Goal: Complete application form

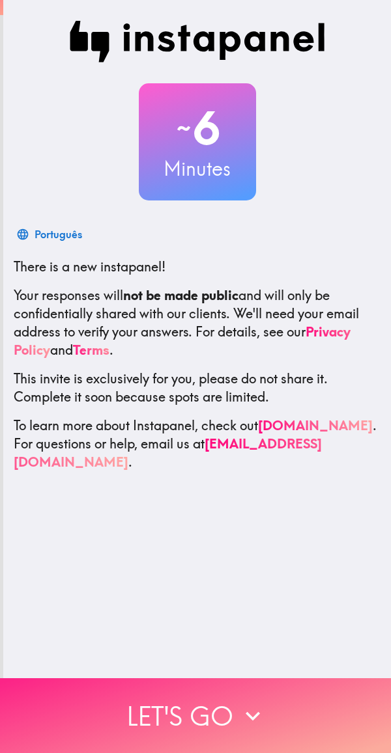
click at [260, 704] on icon "button" at bounding box center [252, 716] width 29 height 29
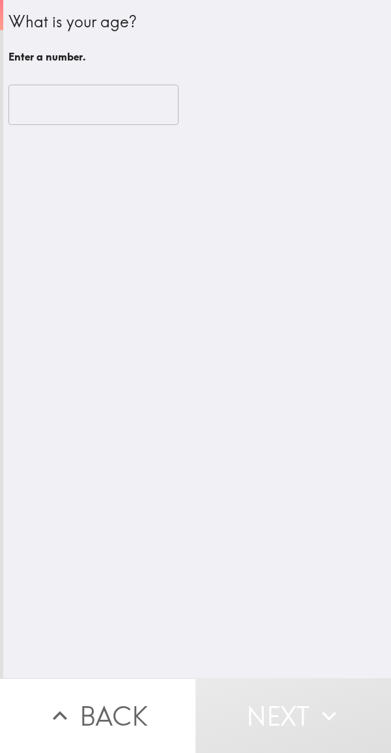
click at [86, 109] on input "number" at bounding box center [93, 105] width 170 height 40
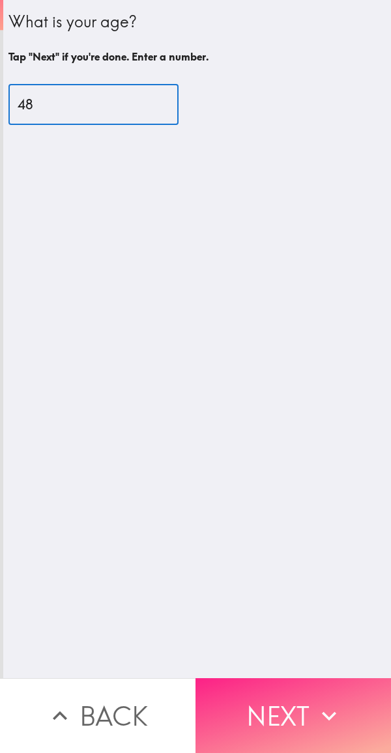
type input "48"
click at [290, 708] on button "Next" at bounding box center [292, 716] width 195 height 75
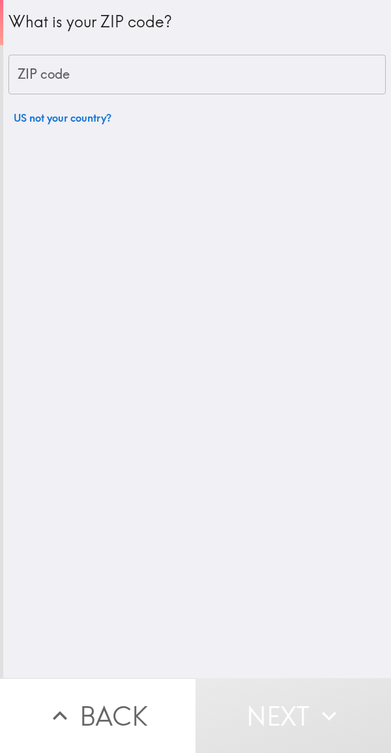
click at [207, 74] on input "ZIP code" at bounding box center [196, 75] width 377 height 40
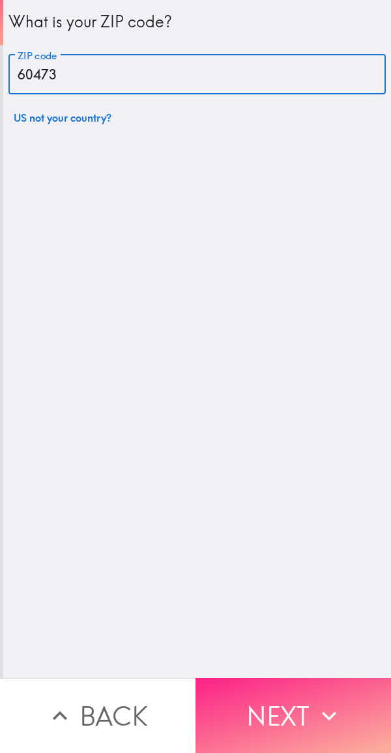
type input "60473"
click at [301, 704] on button "Next" at bounding box center [292, 716] width 195 height 75
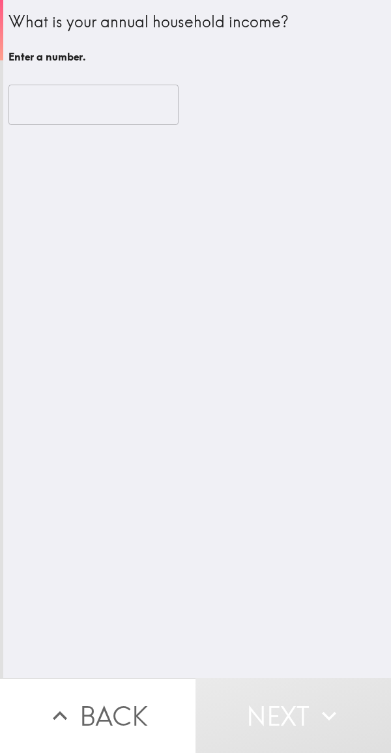
click at [95, 111] on input "number" at bounding box center [93, 105] width 170 height 40
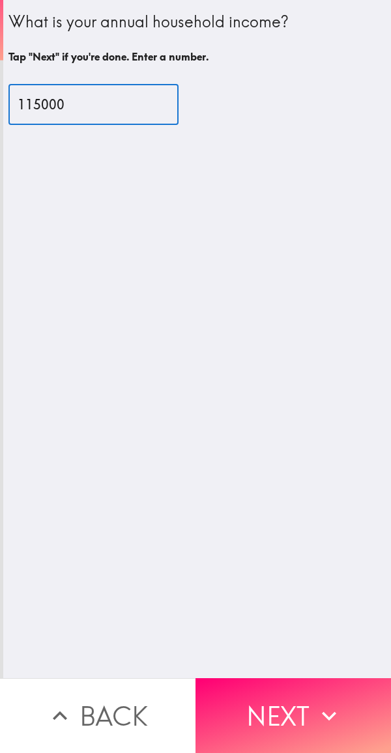
type input "115000"
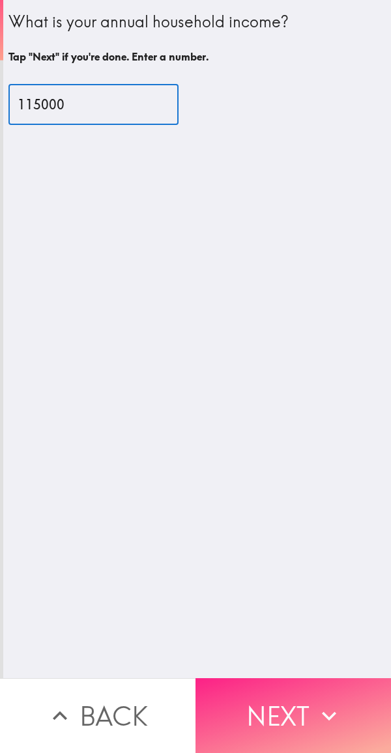
click at [281, 679] on button "Next" at bounding box center [292, 716] width 195 height 75
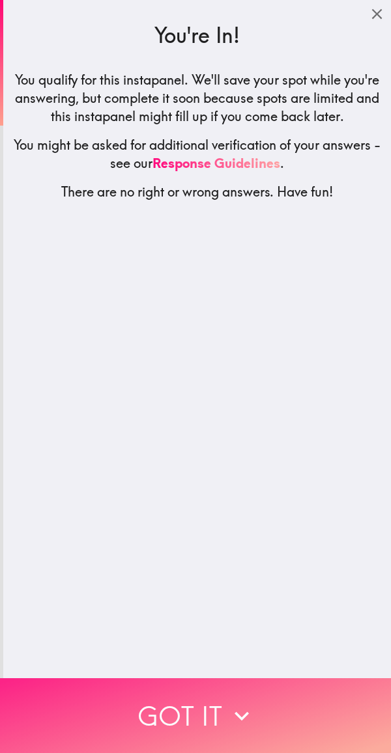
click at [250, 690] on button "Got it" at bounding box center [195, 716] width 391 height 75
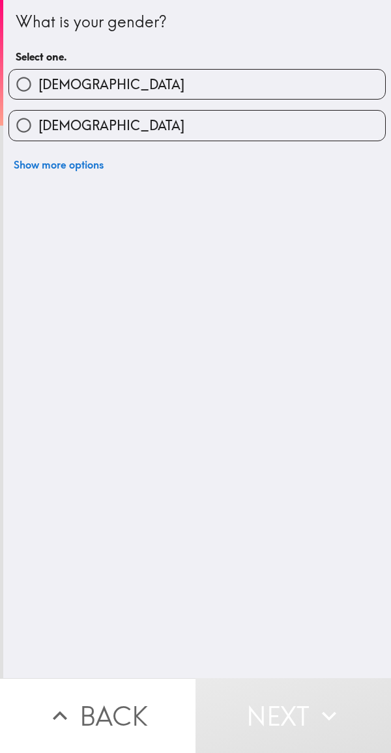
click at [242, 76] on label "[DEMOGRAPHIC_DATA]" at bounding box center [197, 84] width 376 height 29
click at [38, 76] on input "[DEMOGRAPHIC_DATA]" at bounding box center [23, 84] width 29 height 29
radio input "true"
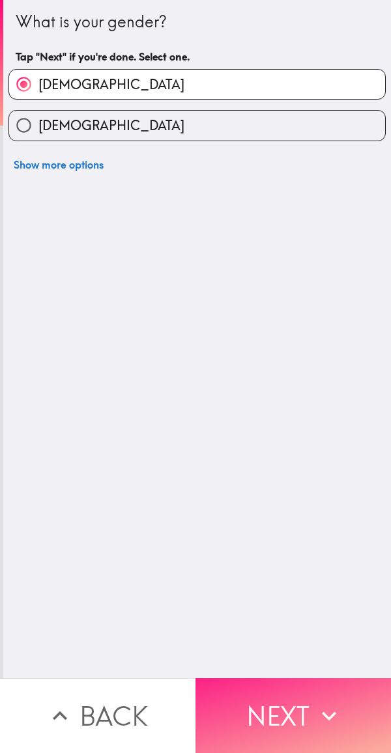
click at [303, 685] on button "Next" at bounding box center [292, 716] width 195 height 75
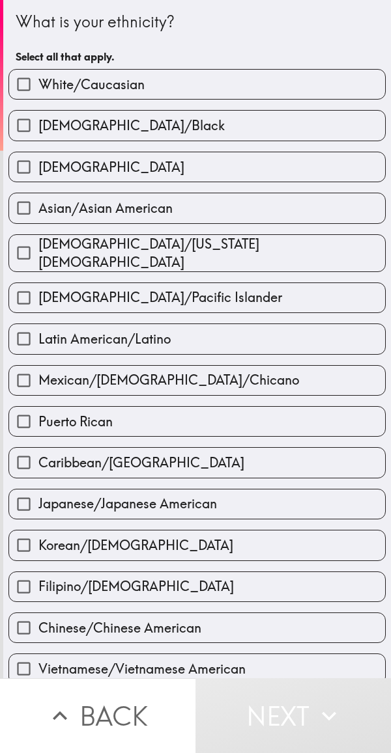
click at [253, 81] on label "White/Caucasian" at bounding box center [197, 84] width 376 height 29
click at [38, 81] on input "White/Caucasian" at bounding box center [23, 84] width 29 height 29
checkbox input "true"
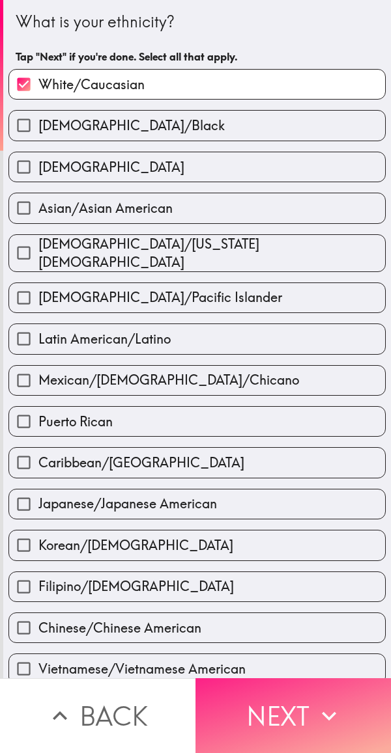
click at [302, 703] on button "Next" at bounding box center [292, 716] width 195 height 75
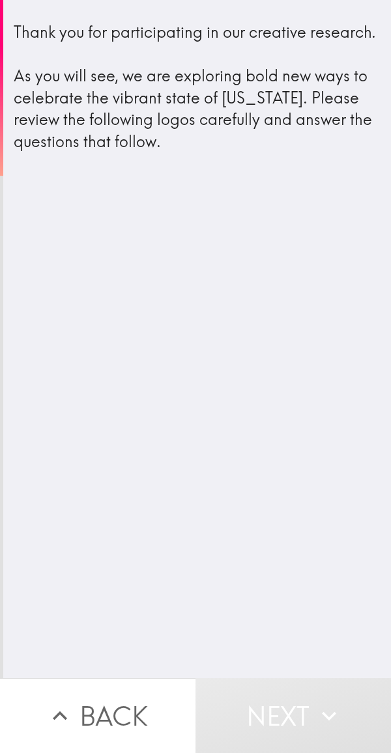
click at [303, 692] on button "Next" at bounding box center [292, 716] width 195 height 75
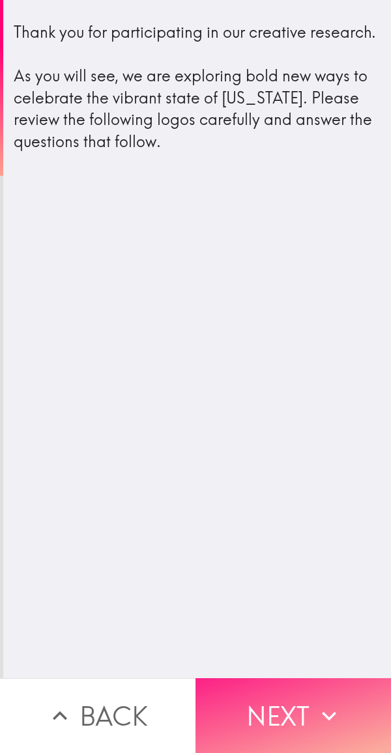
click at [286, 692] on button "Next" at bounding box center [292, 716] width 195 height 75
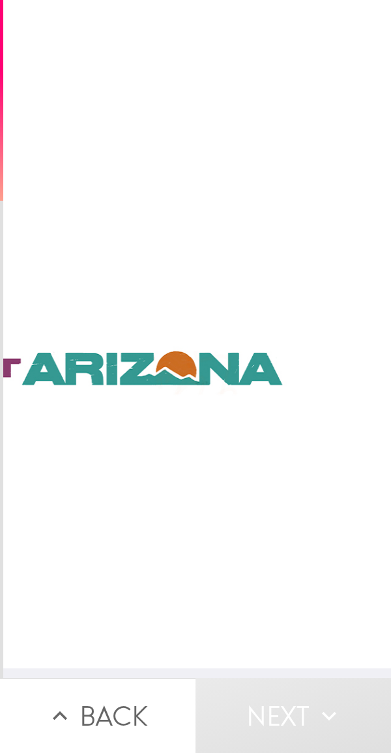
scroll to position [0, 5]
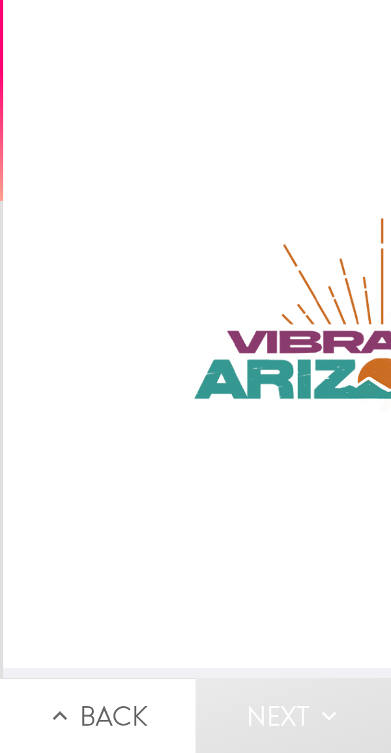
scroll to position [10, 0]
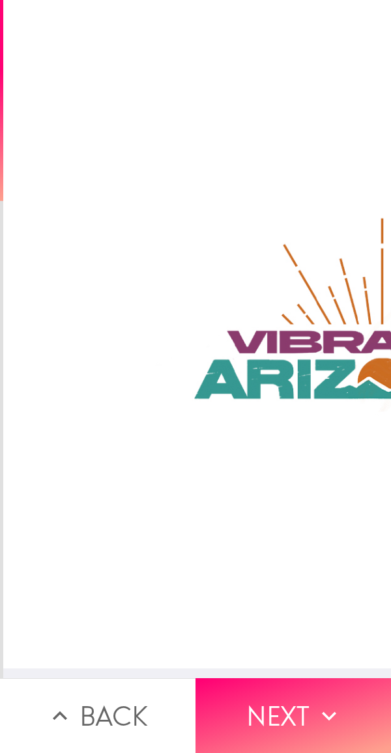
click at [315, 708] on icon "button" at bounding box center [329, 716] width 29 height 29
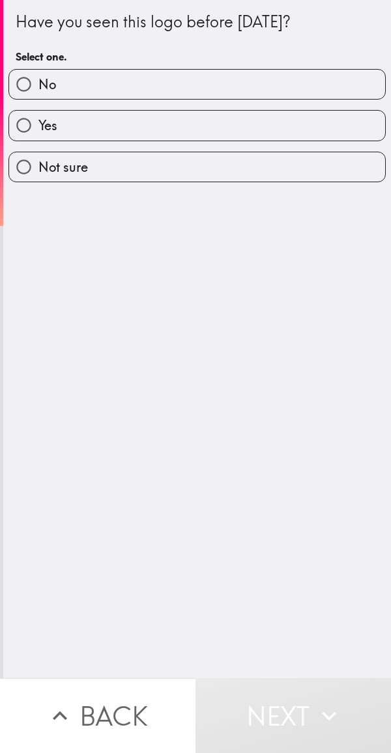
click at [218, 83] on label "No" at bounding box center [197, 84] width 376 height 29
click at [38, 83] on input "No" at bounding box center [23, 84] width 29 height 29
radio input "true"
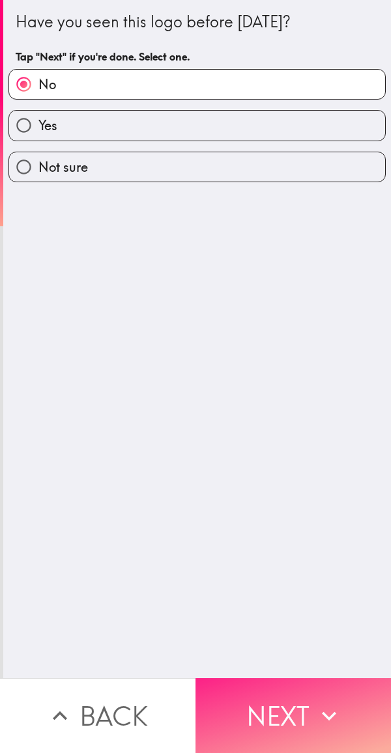
click at [277, 704] on button "Next" at bounding box center [292, 716] width 195 height 75
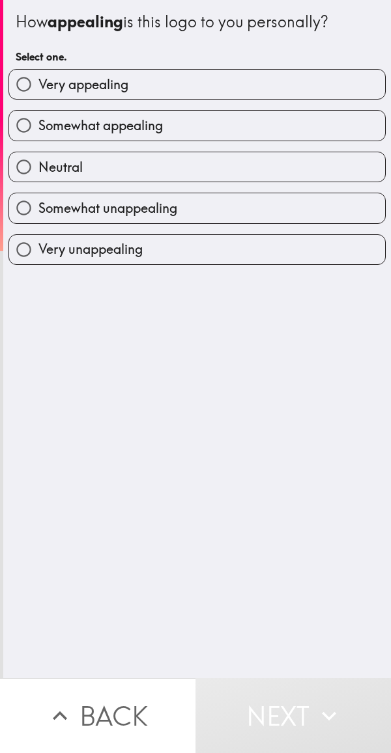
click at [214, 76] on label "Very appealing" at bounding box center [197, 84] width 376 height 29
click at [38, 76] on input "Very appealing" at bounding box center [23, 84] width 29 height 29
radio input "true"
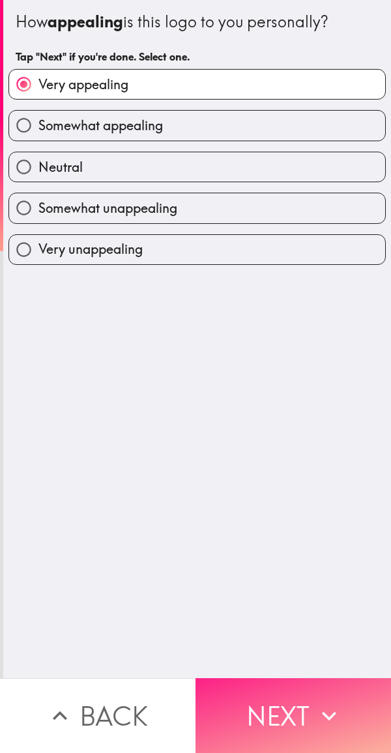
click at [298, 699] on button "Next" at bounding box center [292, 716] width 195 height 75
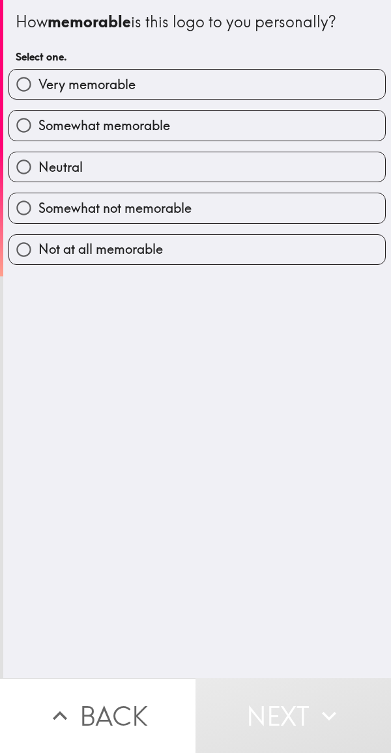
click at [221, 83] on label "Very memorable" at bounding box center [197, 84] width 376 height 29
click at [38, 83] on input "Very memorable" at bounding box center [23, 84] width 29 height 29
radio input "true"
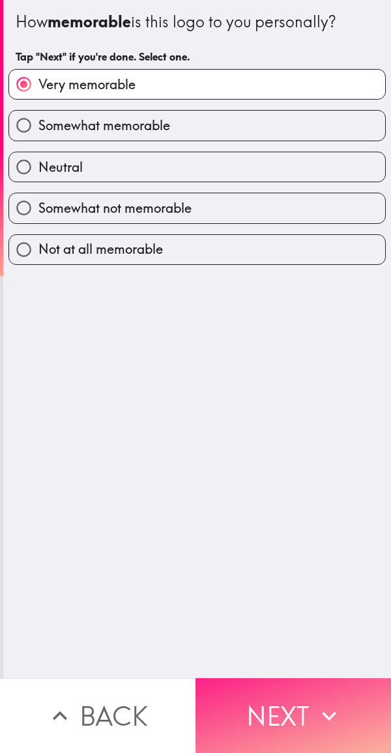
click at [298, 692] on button "Next" at bounding box center [292, 716] width 195 height 75
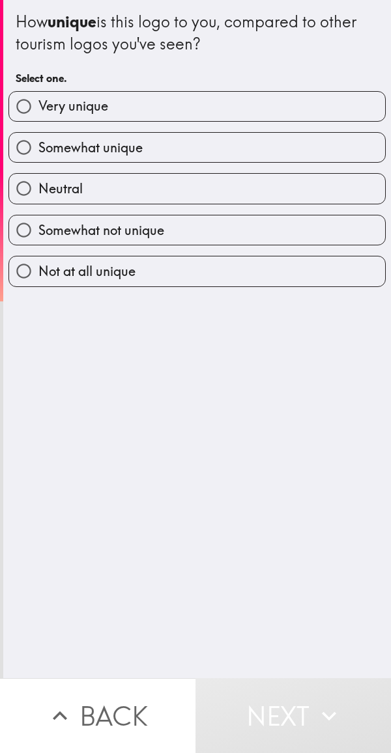
click at [219, 107] on label "Very unique" at bounding box center [197, 106] width 376 height 29
click at [38, 107] on input "Very unique" at bounding box center [23, 106] width 29 height 29
radio input "true"
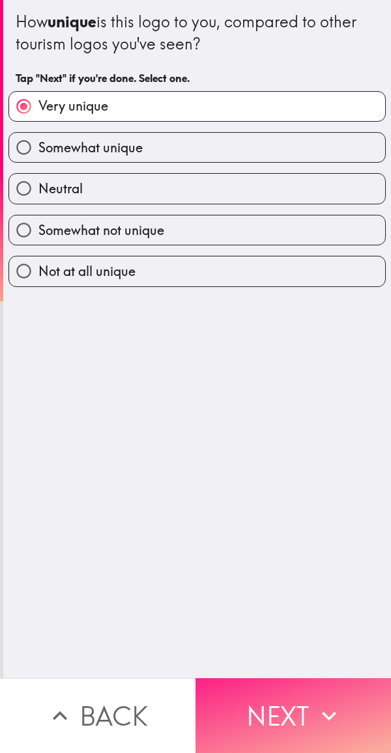
click at [297, 705] on button "Next" at bounding box center [292, 716] width 195 height 75
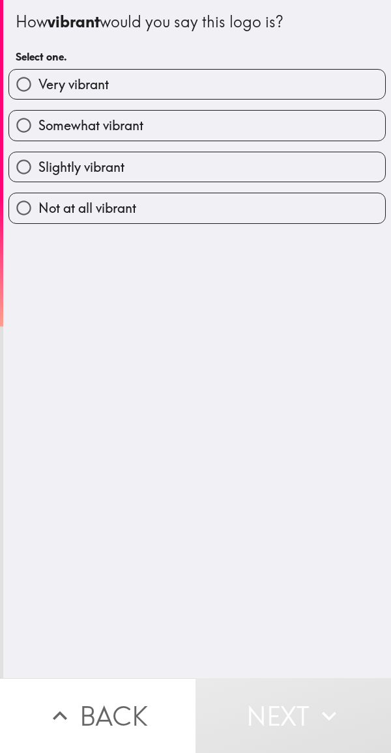
click at [169, 132] on label "Somewhat vibrant" at bounding box center [197, 125] width 376 height 29
click at [38, 132] on input "Somewhat vibrant" at bounding box center [23, 125] width 29 height 29
radio input "true"
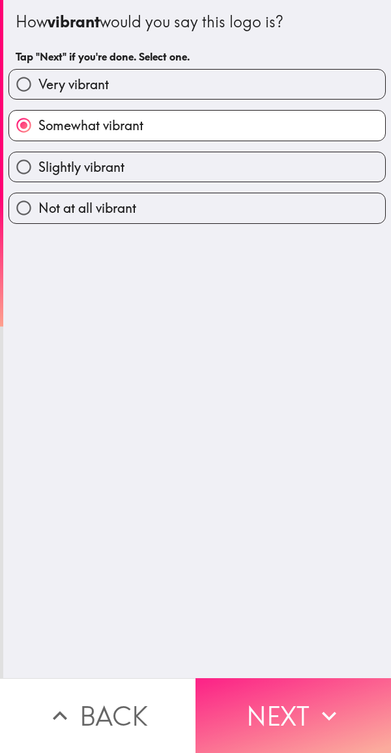
click at [299, 680] on button "Next" at bounding box center [292, 716] width 195 height 75
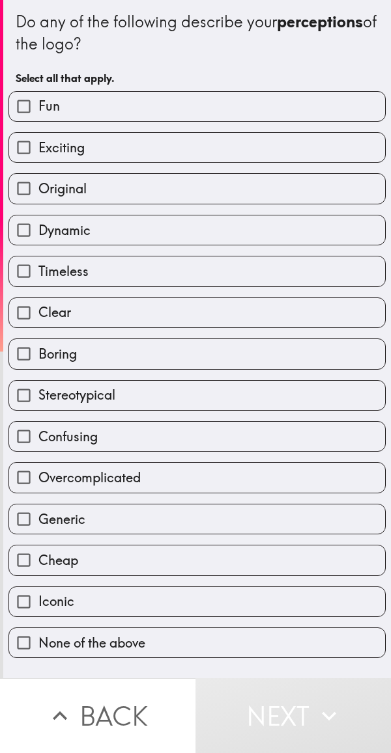
click at [194, 156] on label "Exciting" at bounding box center [197, 147] width 376 height 29
click at [38, 156] on input "Exciting" at bounding box center [23, 147] width 29 height 29
checkbox input "true"
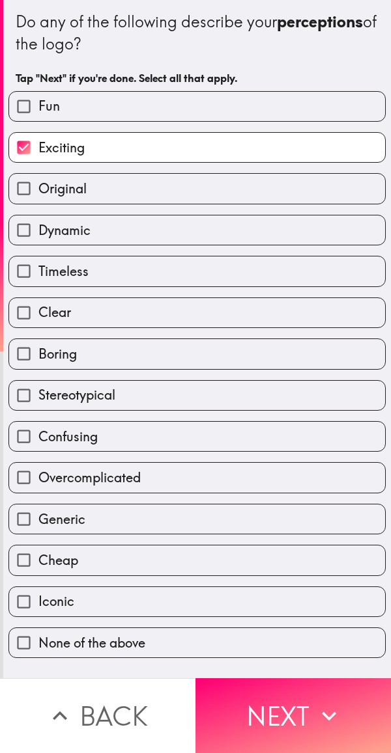
click at [168, 197] on label "Original" at bounding box center [197, 188] width 376 height 29
click at [38, 197] on input "Original" at bounding box center [23, 188] width 29 height 29
checkbox input "true"
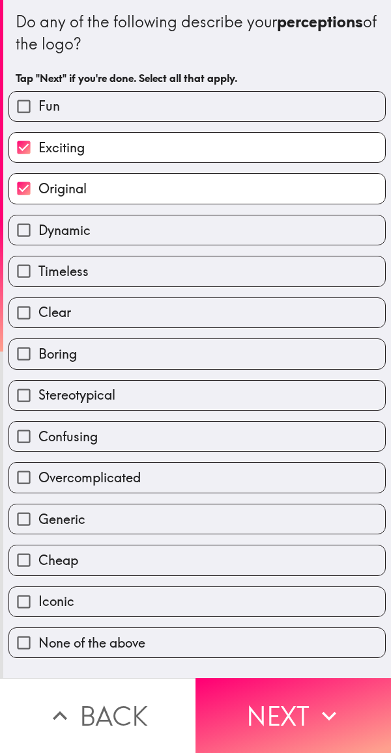
click at [165, 232] on label "Dynamic" at bounding box center [197, 230] width 376 height 29
click at [38, 232] on input "Dynamic" at bounding box center [23, 230] width 29 height 29
checkbox input "true"
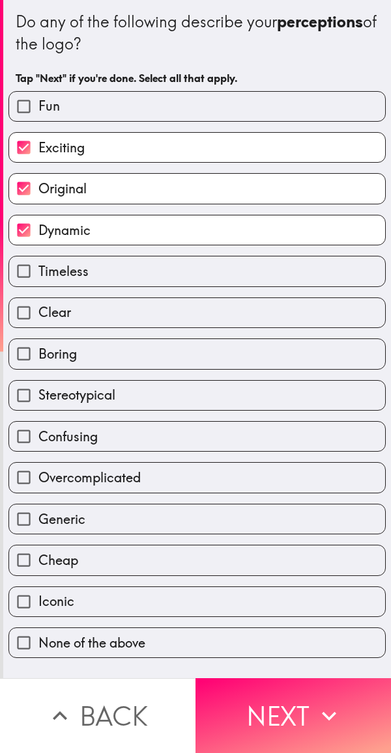
click at [157, 318] on label "Clear" at bounding box center [197, 312] width 376 height 29
click at [38, 318] on input "Clear" at bounding box center [23, 312] width 29 height 29
checkbox input "true"
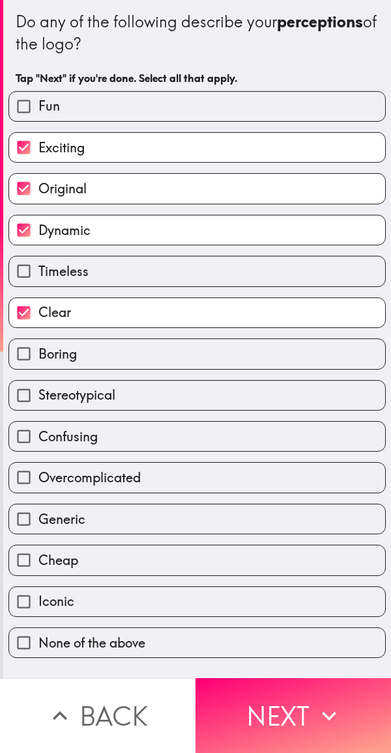
click at [203, 520] on label "Generic" at bounding box center [197, 519] width 376 height 29
click at [38, 520] on input "Generic" at bounding box center [23, 519] width 29 height 29
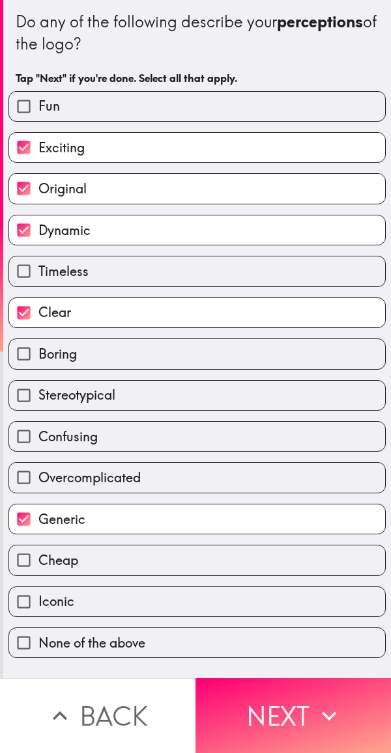
click at [203, 520] on label "Generic" at bounding box center [197, 519] width 376 height 29
click at [38, 520] on input "Generic" at bounding box center [23, 519] width 29 height 29
checkbox input "false"
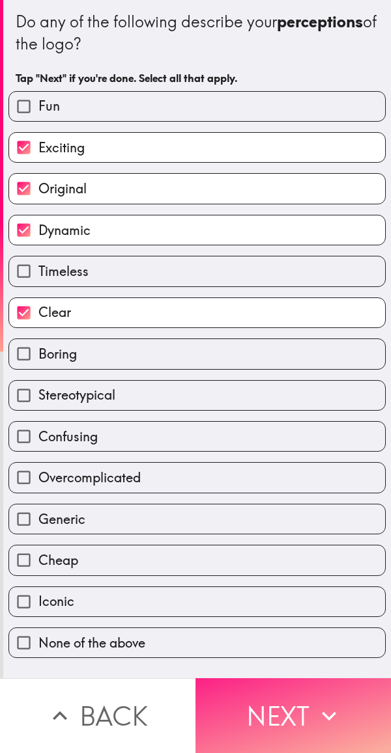
click at [292, 699] on button "Next" at bounding box center [292, 716] width 195 height 75
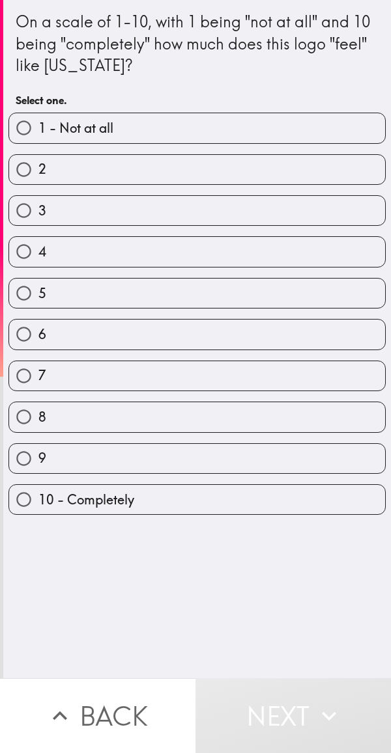
click at [176, 365] on label "7" at bounding box center [197, 375] width 376 height 29
click at [38, 365] on input "7" at bounding box center [23, 375] width 29 height 29
radio input "true"
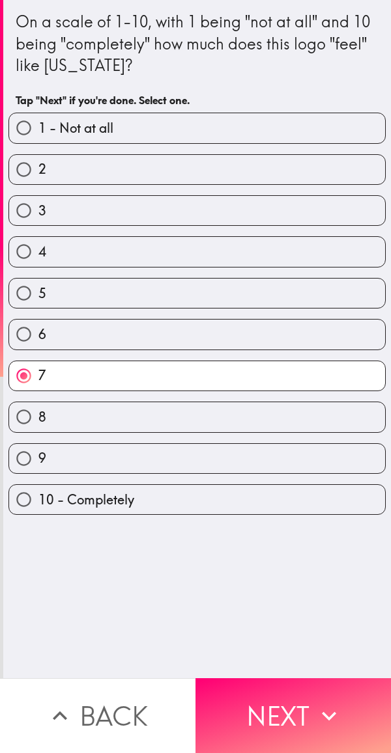
click at [215, 427] on label "8" at bounding box center [197, 416] width 376 height 29
click at [38, 427] on input "8" at bounding box center [23, 416] width 29 height 29
radio input "true"
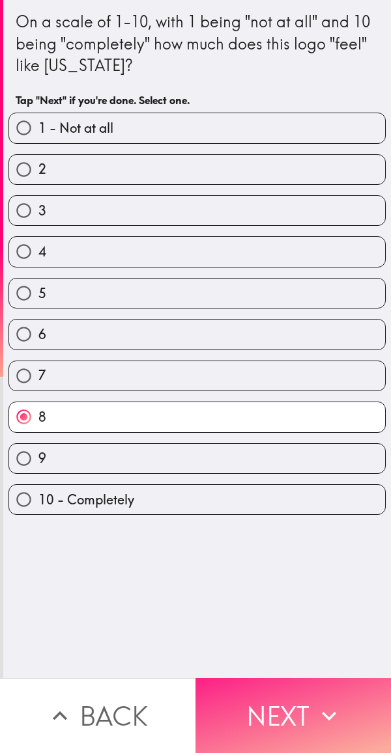
click at [296, 695] on button "Next" at bounding box center [292, 716] width 195 height 75
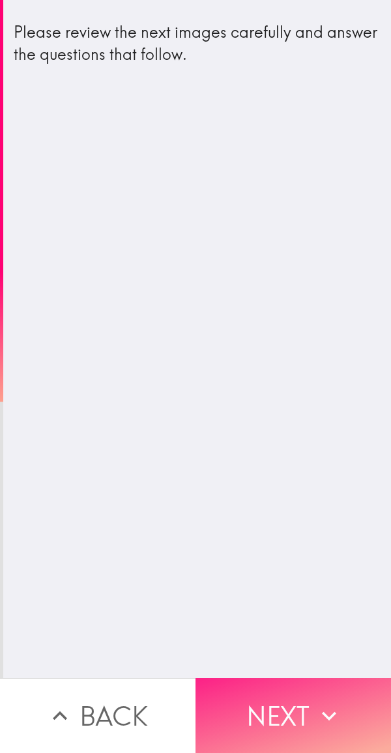
click at [283, 711] on button "Next" at bounding box center [292, 716] width 195 height 75
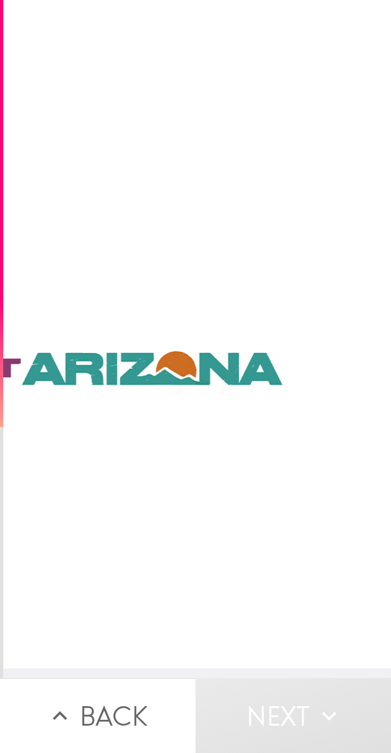
scroll to position [0, 5]
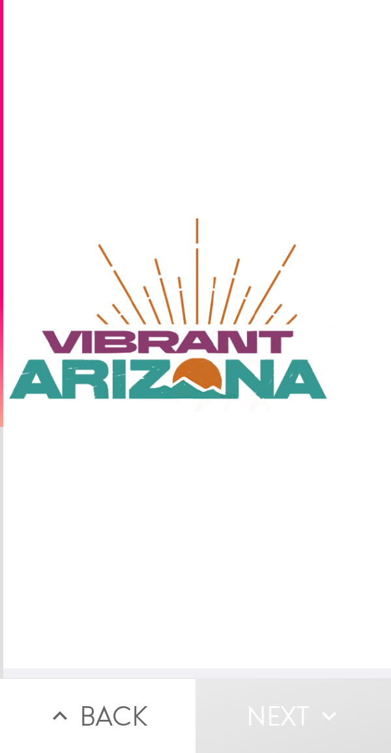
scroll to position [2, 185]
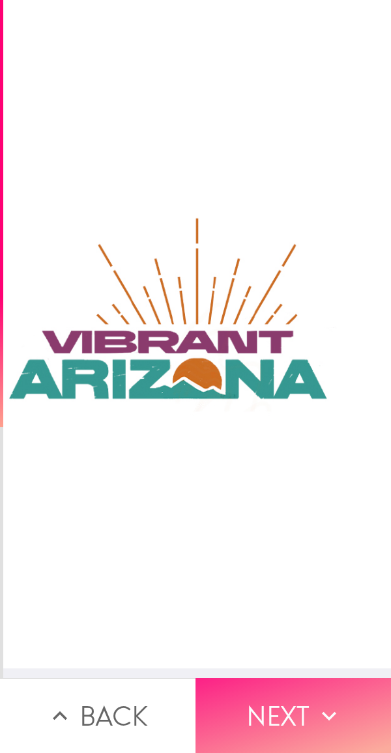
click at [286, 693] on button "Next" at bounding box center [292, 716] width 195 height 75
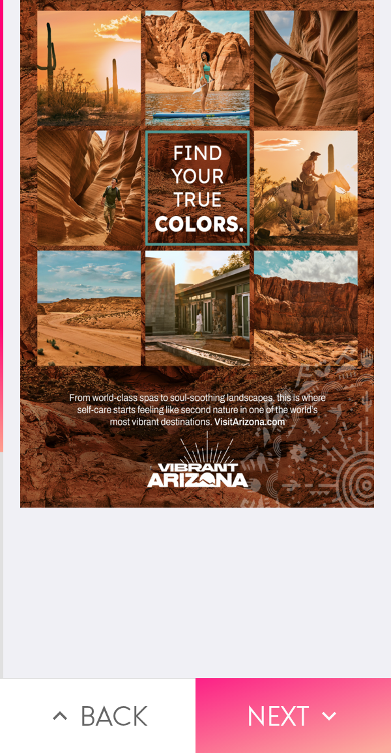
click at [277, 691] on button "Next" at bounding box center [292, 716] width 195 height 75
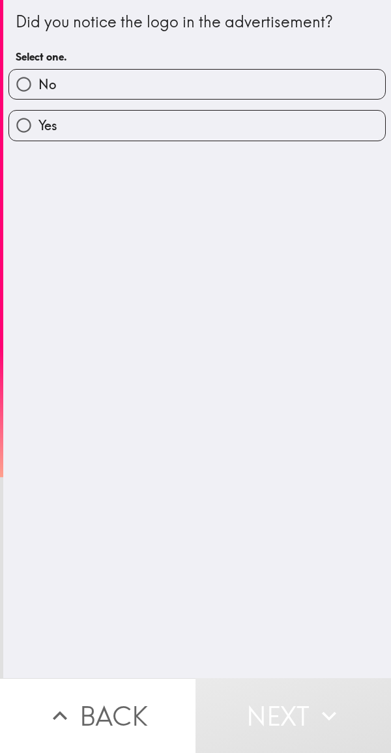
click at [288, 76] on label "No" at bounding box center [197, 84] width 376 height 29
click at [38, 76] on input "No" at bounding box center [23, 84] width 29 height 29
radio input "true"
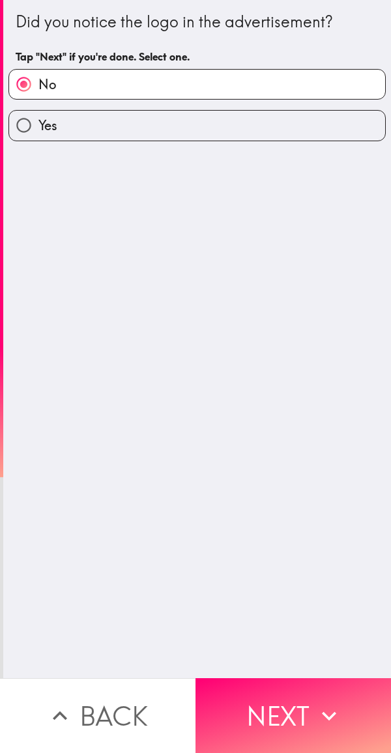
click at [266, 117] on label "Yes" at bounding box center [197, 125] width 376 height 29
click at [38, 117] on input "Yes" at bounding box center [23, 125] width 29 height 29
radio input "true"
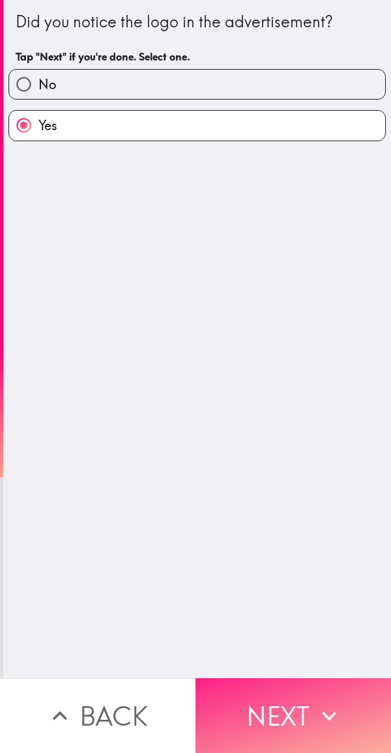
click at [315, 723] on button "Next" at bounding box center [292, 716] width 195 height 75
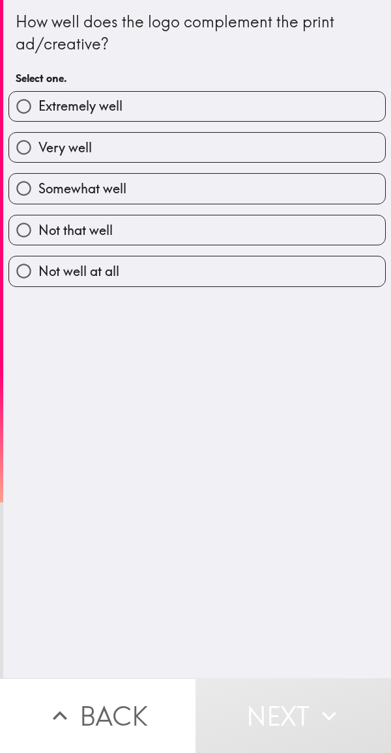
click at [229, 152] on label "Very well" at bounding box center [197, 147] width 376 height 29
click at [38, 152] on input "Very well" at bounding box center [23, 147] width 29 height 29
radio input "true"
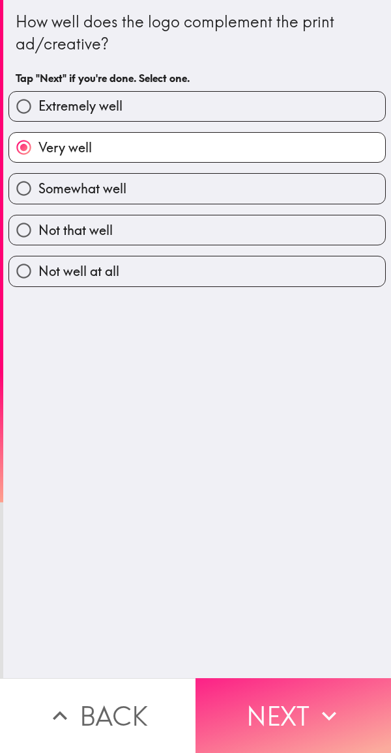
click at [290, 702] on button "Next" at bounding box center [292, 716] width 195 height 75
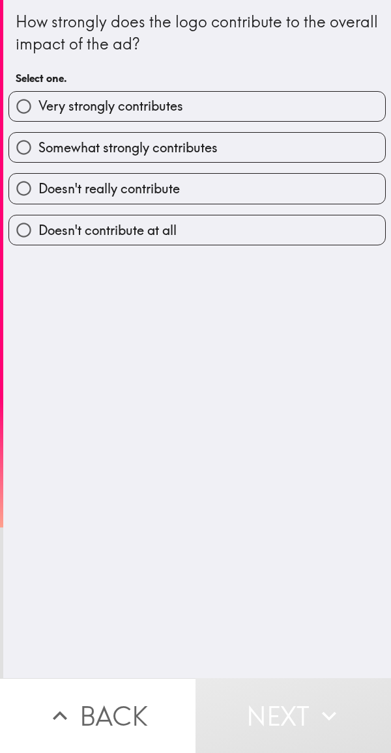
click at [234, 139] on label "Somewhat strongly contributes" at bounding box center [197, 147] width 376 height 29
click at [38, 139] on input "Somewhat strongly contributes" at bounding box center [23, 147] width 29 height 29
radio input "true"
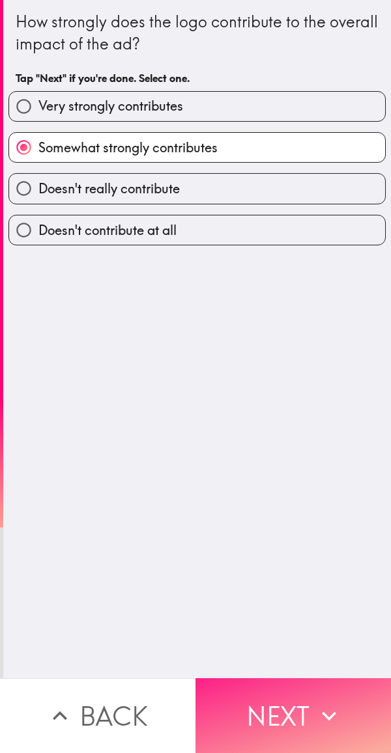
click at [301, 708] on button "Next" at bounding box center [292, 716] width 195 height 75
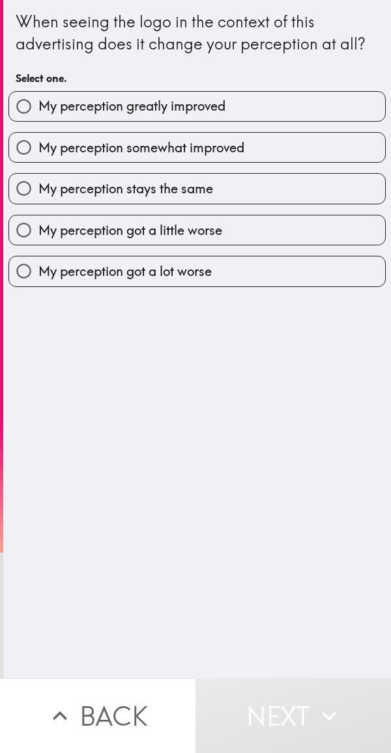
click at [270, 144] on label "My perception somewhat improved" at bounding box center [197, 147] width 376 height 29
click at [38, 144] on input "My perception somewhat improved" at bounding box center [23, 147] width 29 height 29
radio input "true"
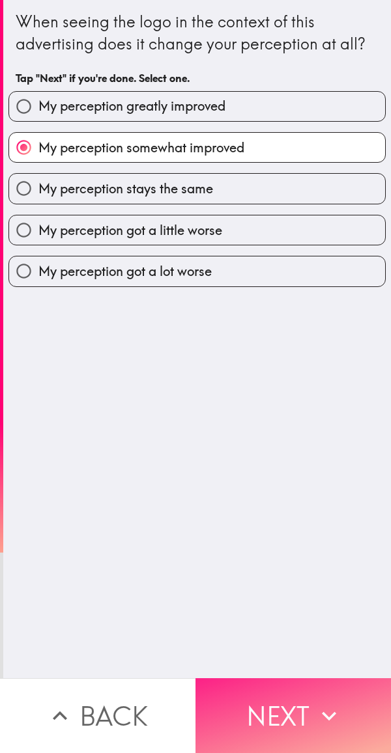
click at [292, 695] on button "Next" at bounding box center [292, 716] width 195 height 75
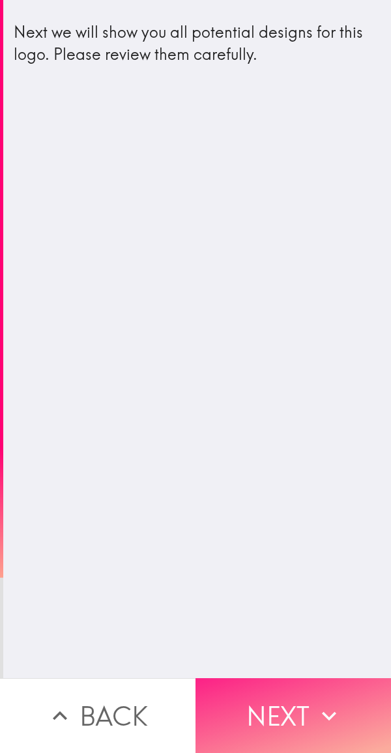
click at [279, 690] on button "Next" at bounding box center [292, 716] width 195 height 75
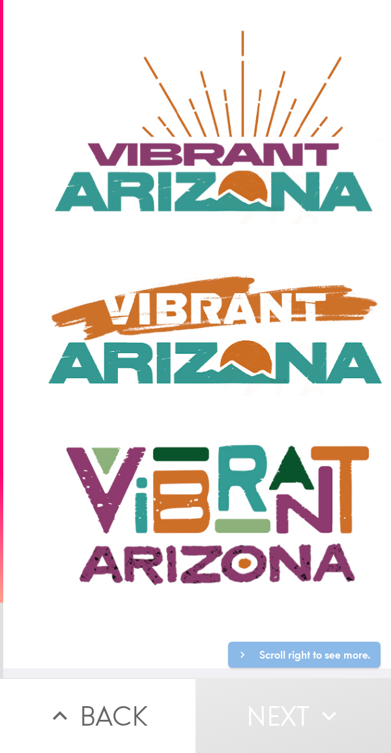
scroll to position [9, 139]
click at [302, 700] on button "Next" at bounding box center [292, 716] width 195 height 75
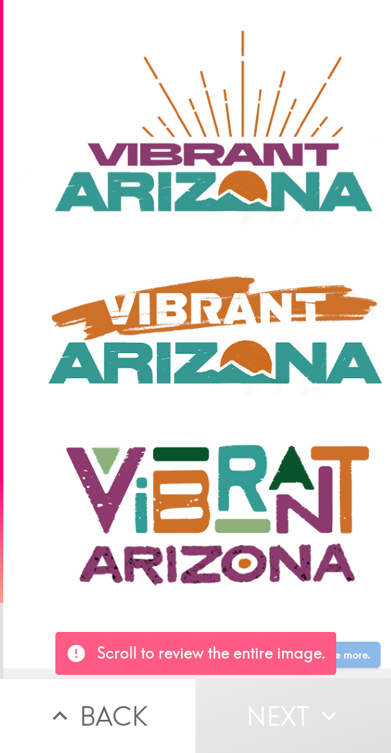
click at [299, 689] on button "Next" at bounding box center [292, 716] width 195 height 75
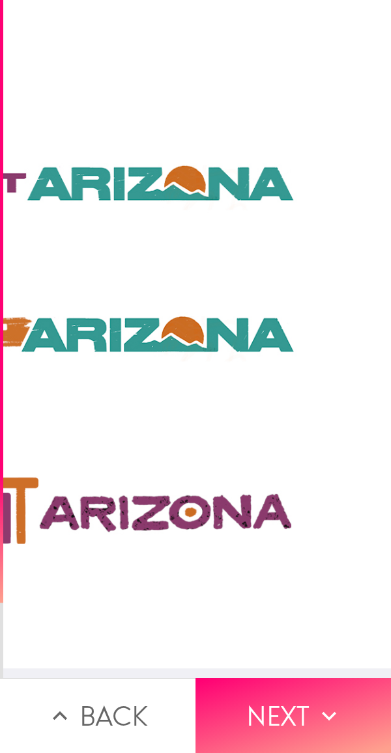
scroll to position [0, 5]
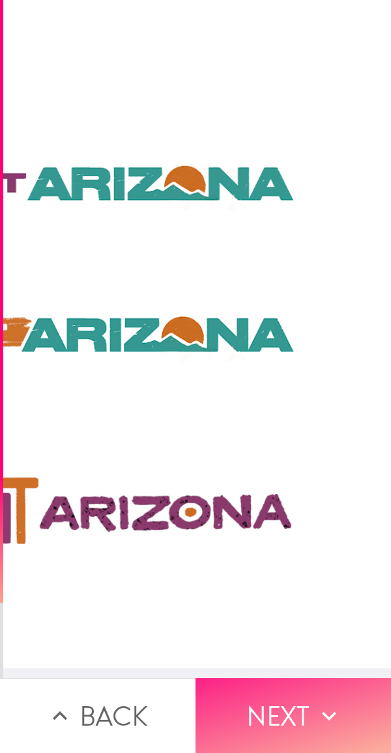
click at [294, 707] on button "Next" at bounding box center [292, 716] width 195 height 75
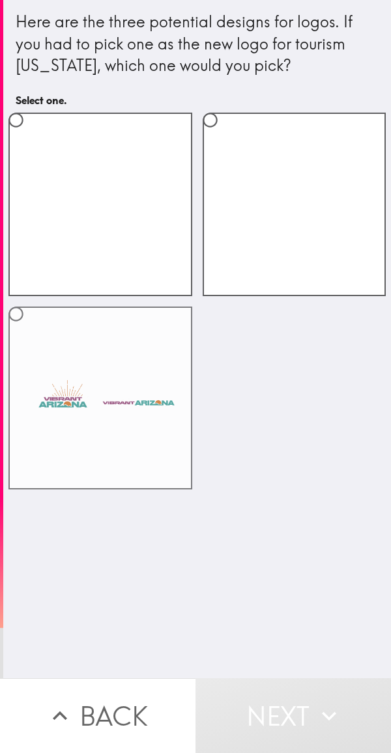
click at [130, 369] on label at bounding box center [100, 399] width 184 height 184
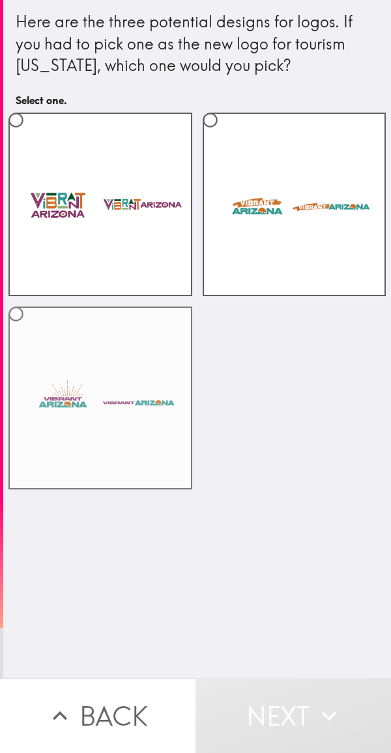
click at [31, 329] on input "radio" at bounding box center [15, 314] width 29 height 29
radio input "true"
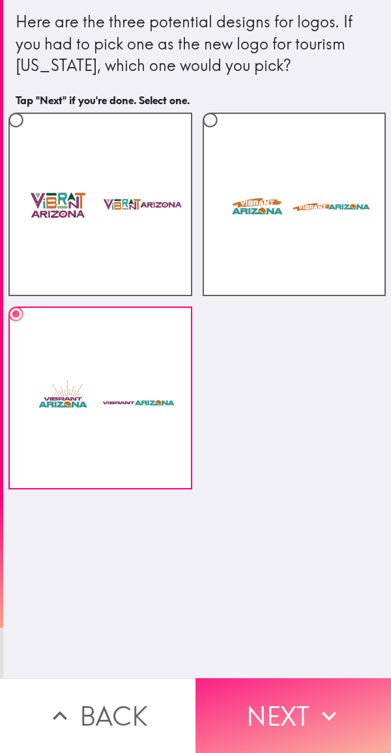
click at [315, 707] on icon "button" at bounding box center [329, 716] width 29 height 29
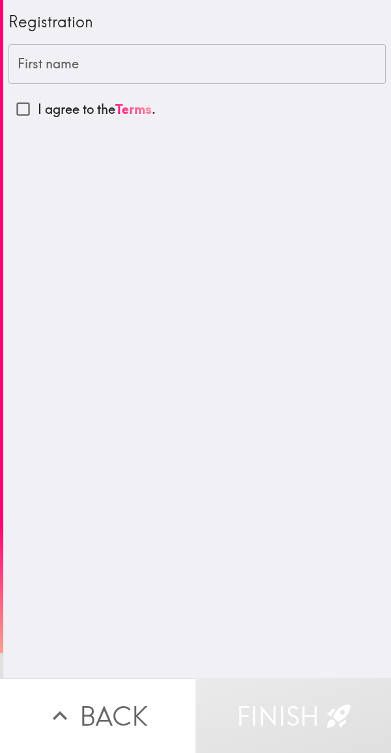
click at [249, 71] on input "First name" at bounding box center [196, 64] width 377 height 40
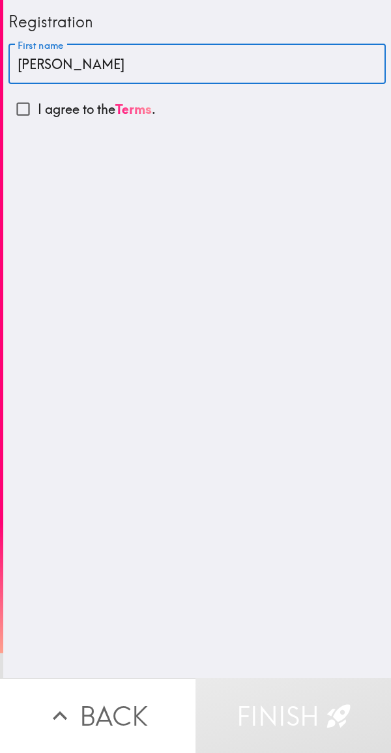
type input "[PERSON_NAME]"
click at [23, 119] on input "I agree to the Terms ." at bounding box center [22, 108] width 29 height 29
checkbox input "true"
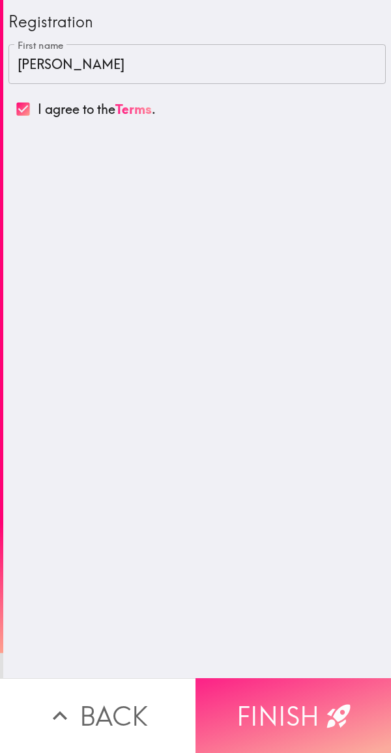
click at [307, 716] on button "Finish" at bounding box center [292, 716] width 195 height 75
